Goal: Task Accomplishment & Management: Manage account settings

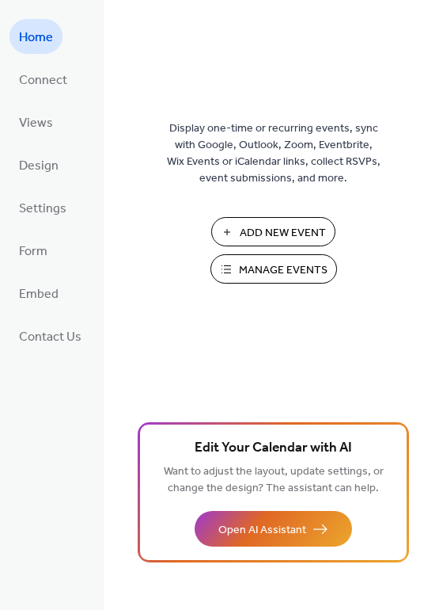
click at [251, 262] on span "Manage Events" at bounding box center [283, 270] width 89 height 17
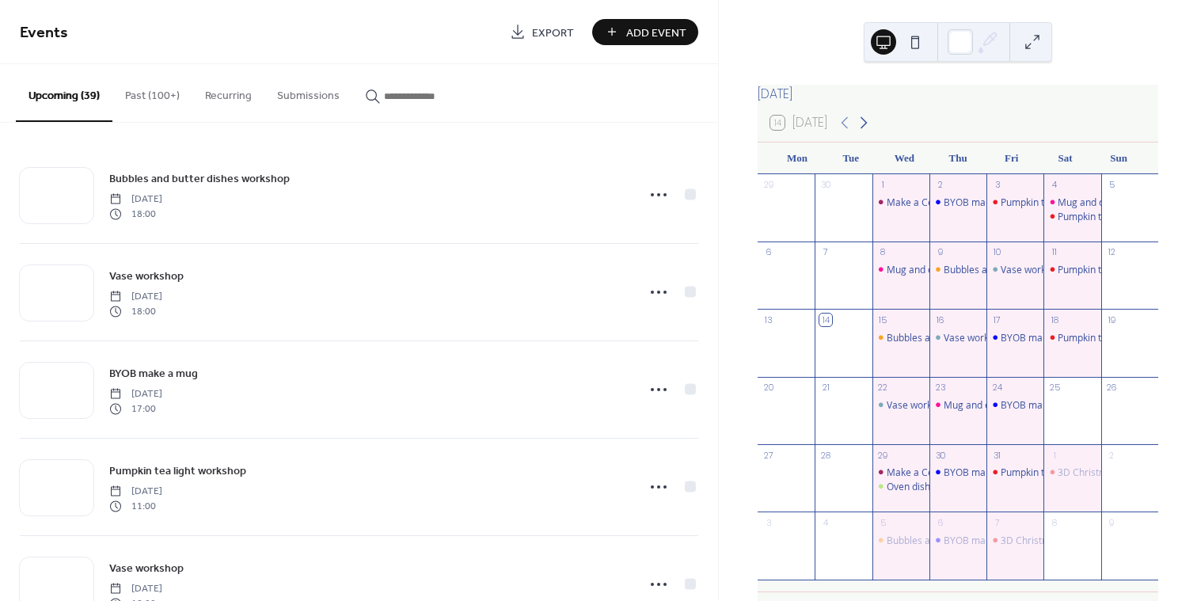
click at [873, 132] on icon at bounding box center [863, 122] width 19 height 19
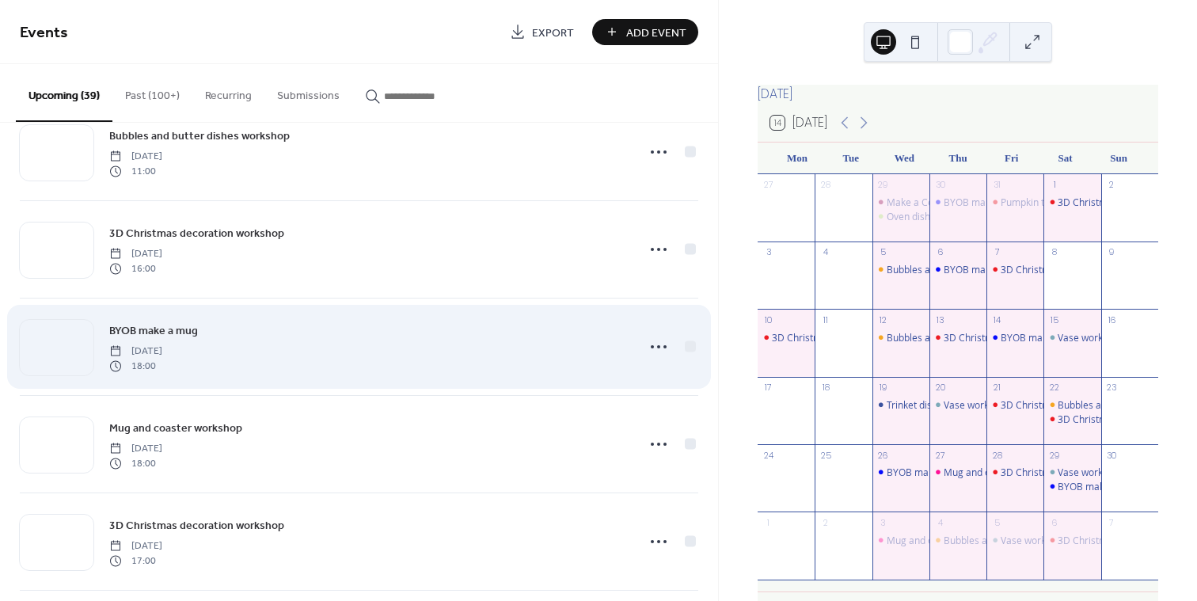
scroll to position [2276, 0]
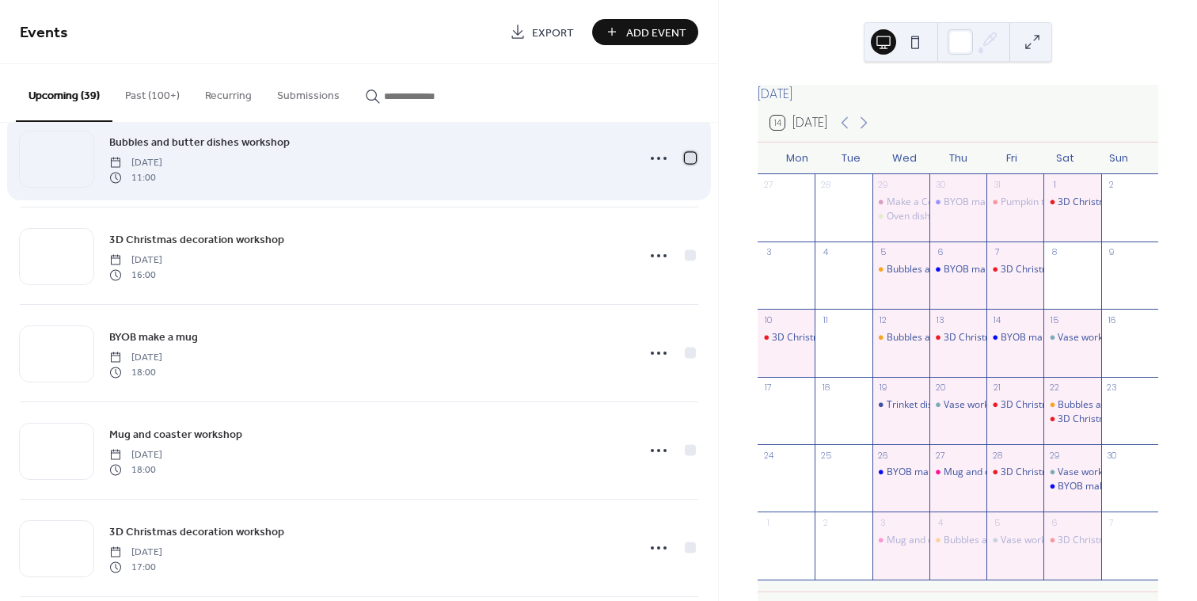
click at [686, 163] on div at bounding box center [691, 158] width 16 height 16
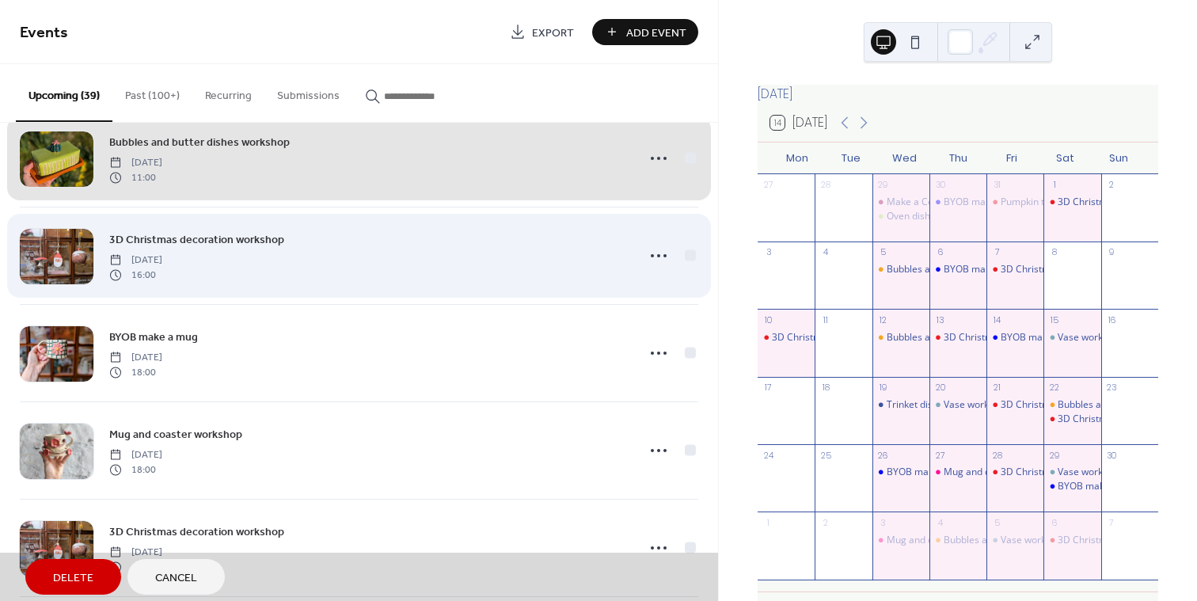
click at [687, 256] on div "3D Christmas decoration workshop Saturday, November 22, 2025 16:00" at bounding box center [359, 255] width 679 height 97
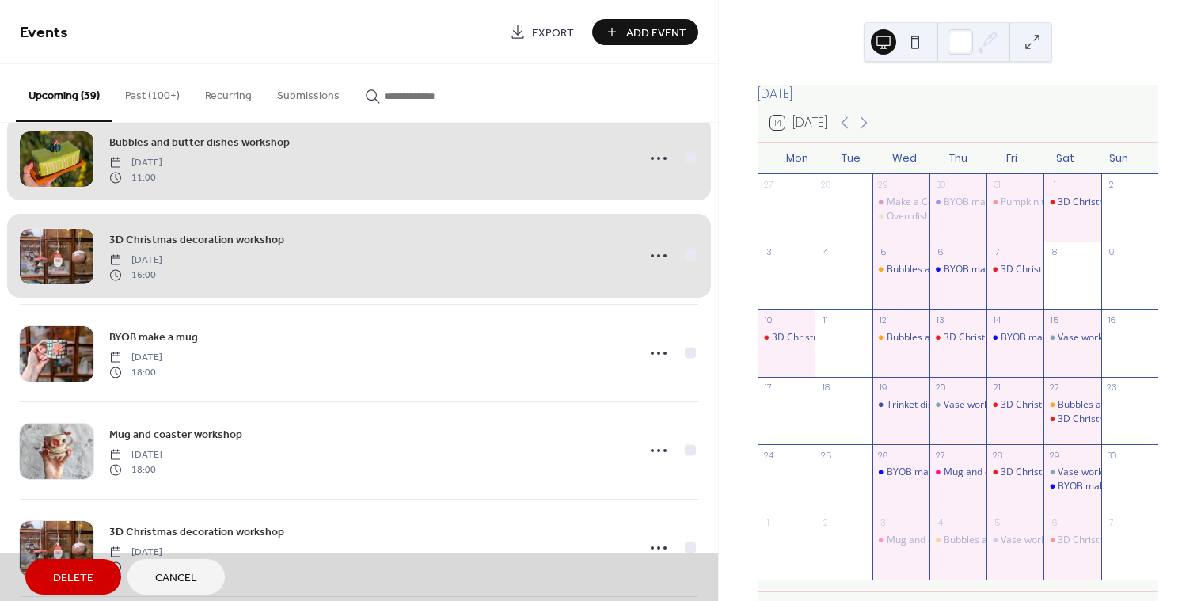
click at [79, 582] on span "Delete" at bounding box center [73, 578] width 40 height 17
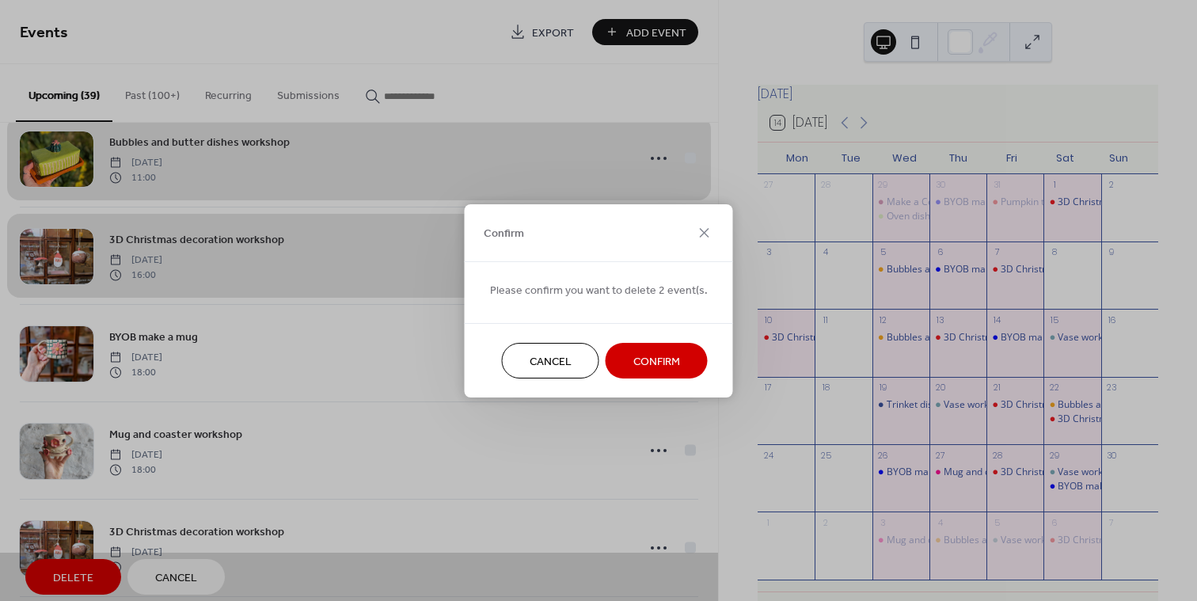
click at [660, 364] on span "Confirm" at bounding box center [656, 361] width 47 height 17
